Goal: Task Accomplishment & Management: Use online tool/utility

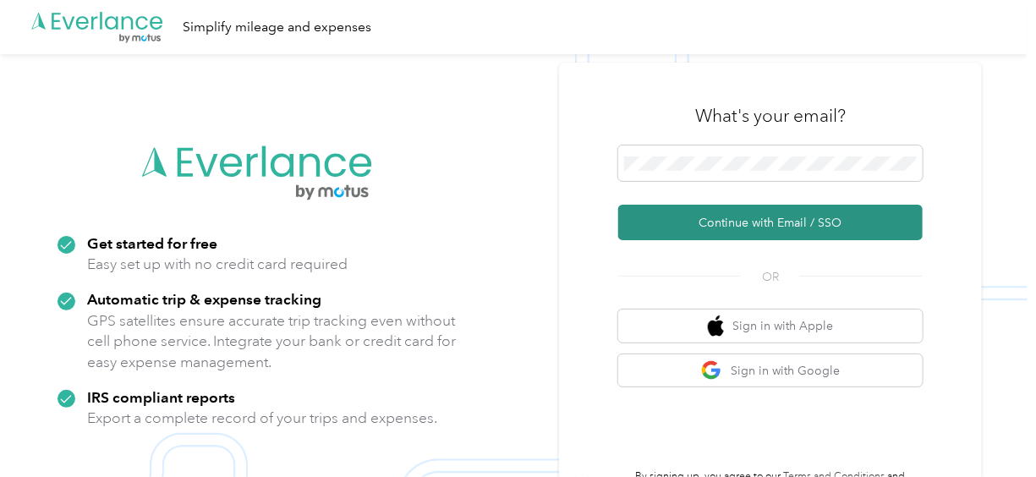
click at [797, 221] on button "Continue with Email / SSO" at bounding box center [770, 223] width 304 height 36
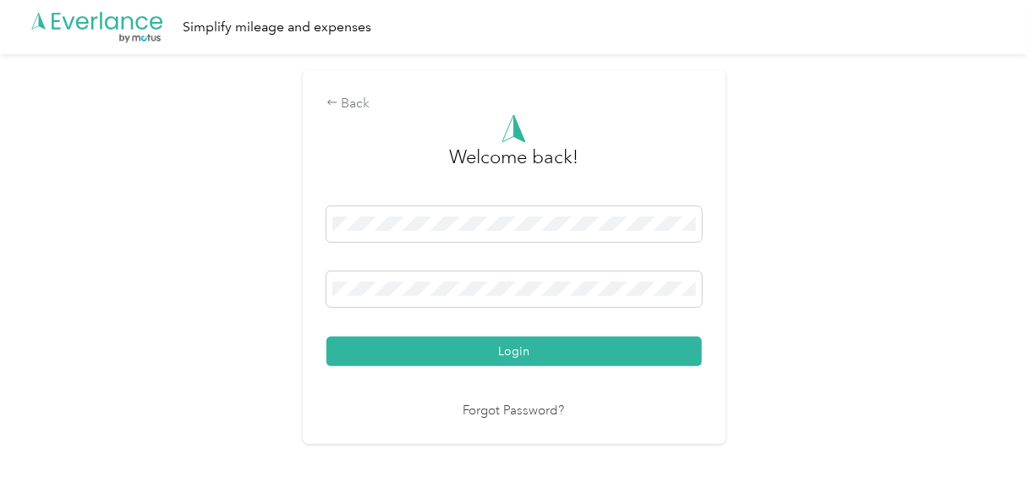
click at [518, 346] on button "Login" at bounding box center [514, 352] width 376 height 30
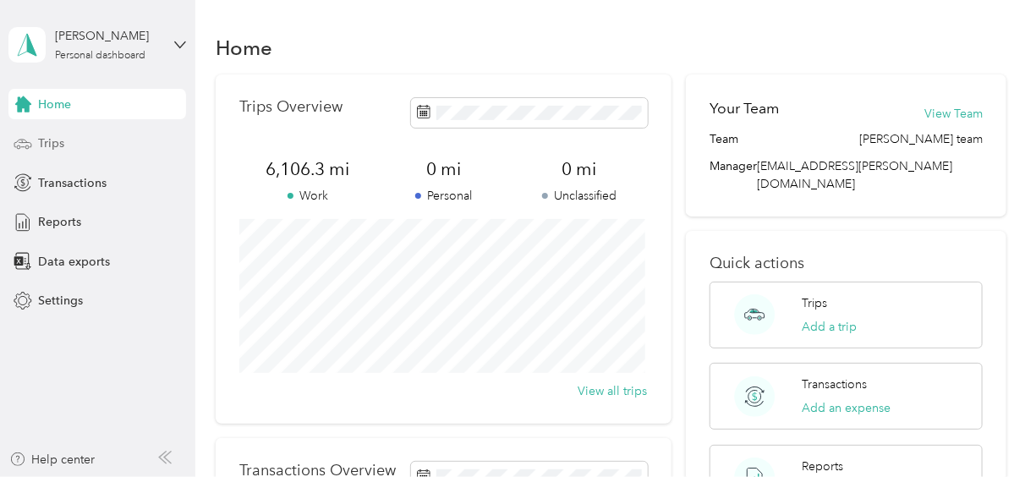
click at [43, 140] on span "Trips" at bounding box center [51, 143] width 26 height 18
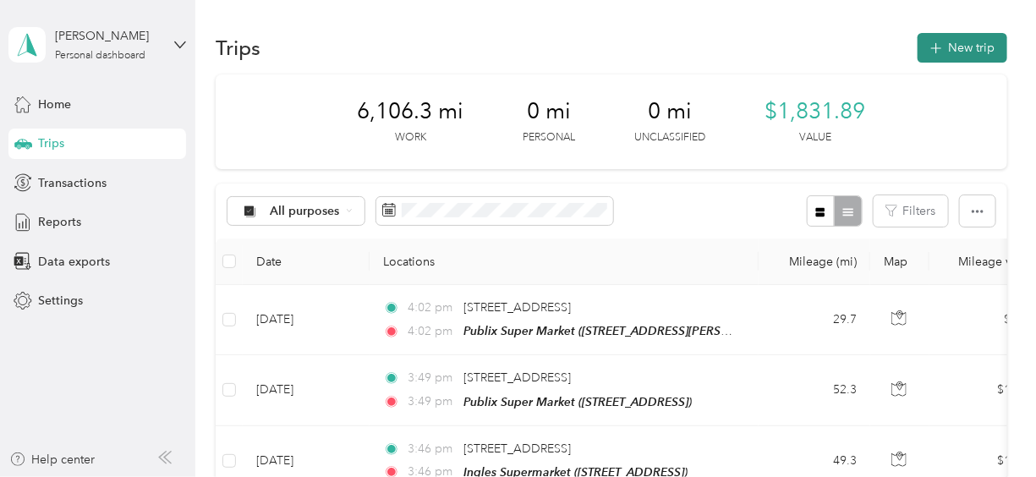
click at [965, 38] on button "New trip" at bounding box center [963, 48] width 90 height 30
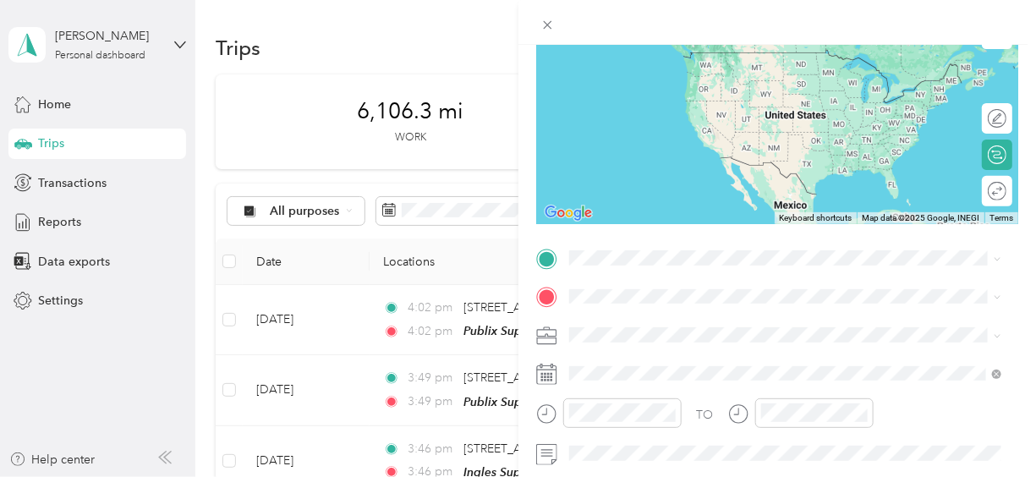
scroll to position [230, 0]
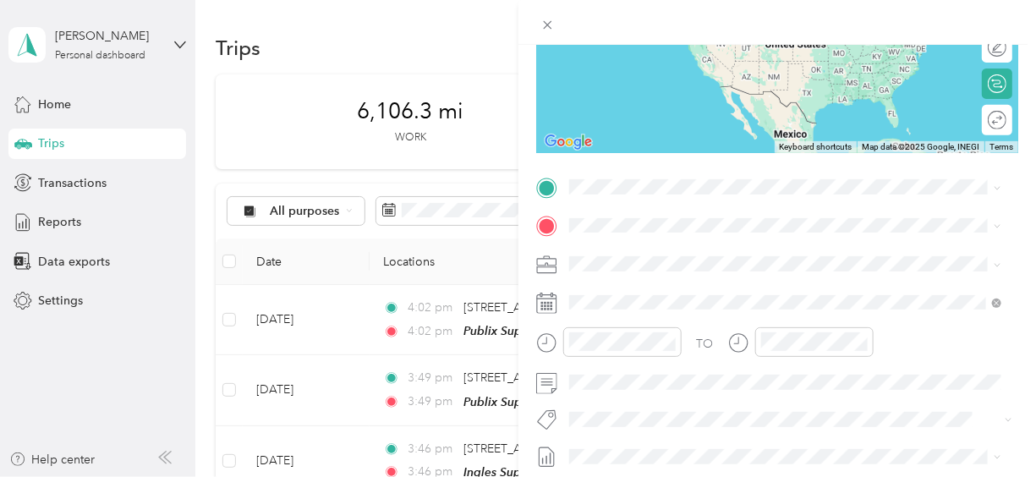
click at [688, 252] on span "[STREET_ADDRESS][US_STATE]" at bounding box center [685, 244] width 169 height 15
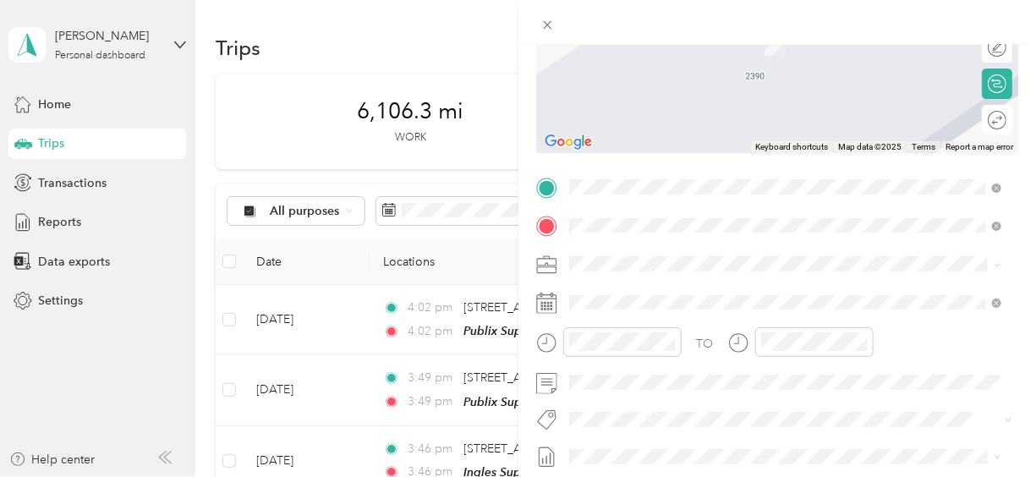
click at [720, 296] on strong "Publix Super Market" at bounding box center [715, 295] width 113 height 15
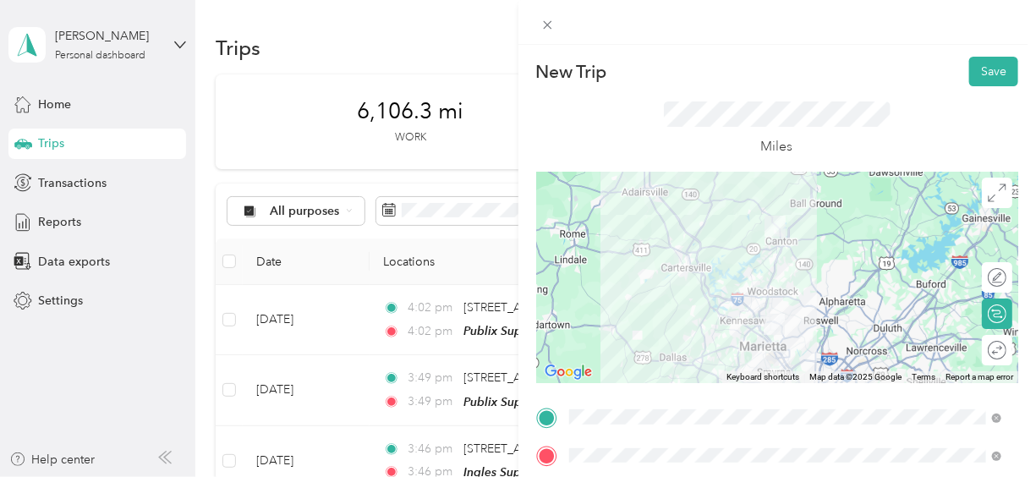
scroll to position [76, 0]
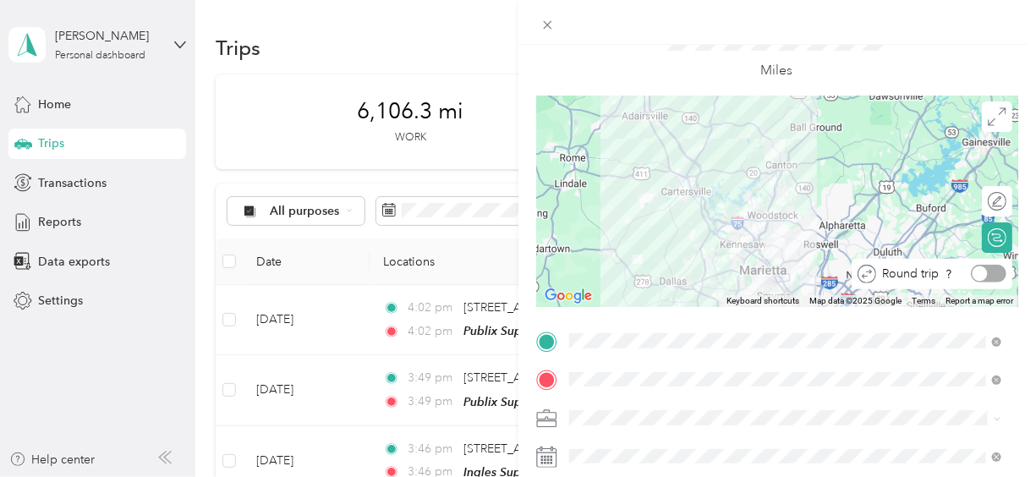
click at [984, 273] on div at bounding box center [989, 274] width 36 height 18
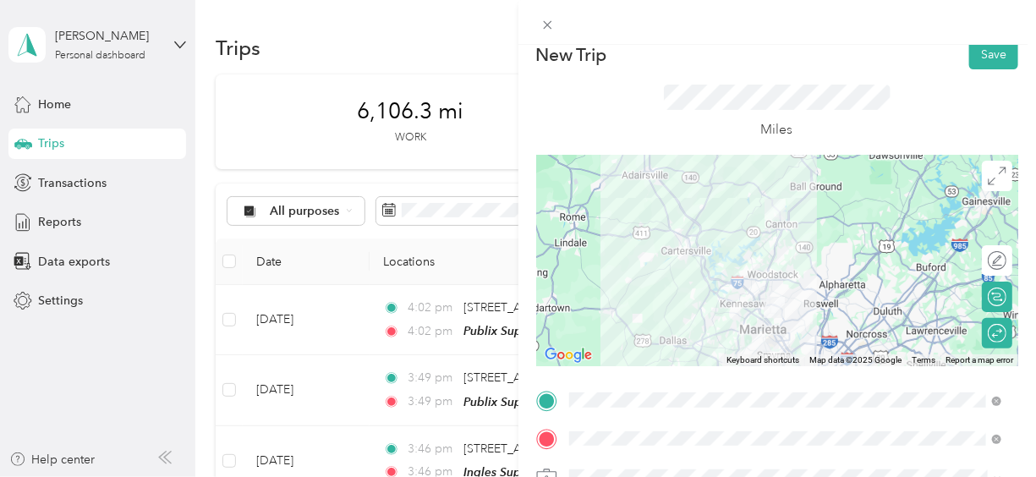
scroll to position [0, 0]
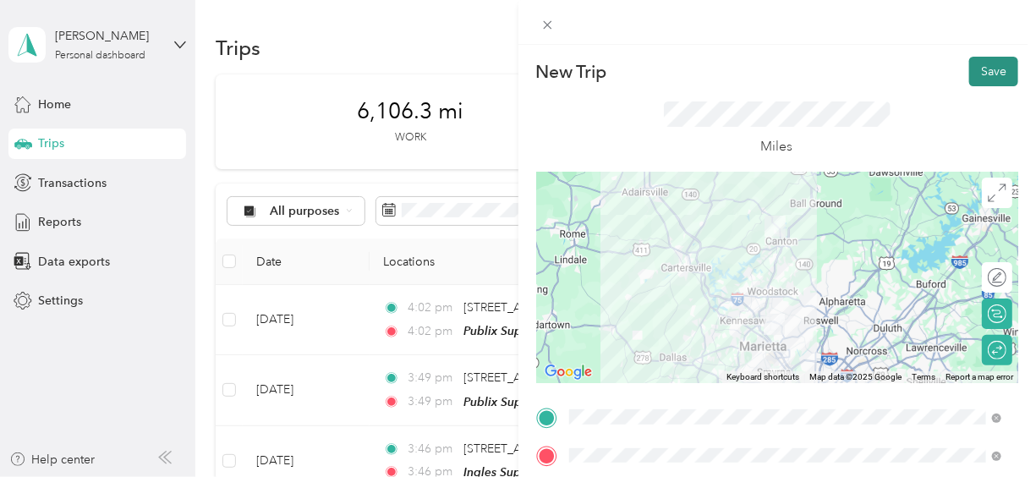
click at [987, 68] on button "Save" at bounding box center [993, 72] width 49 height 30
